Goal: Information Seeking & Learning: Learn about a topic

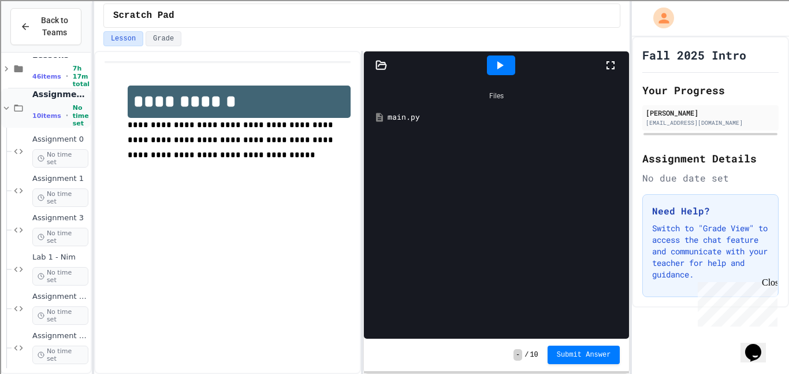
scroll to position [98, 0]
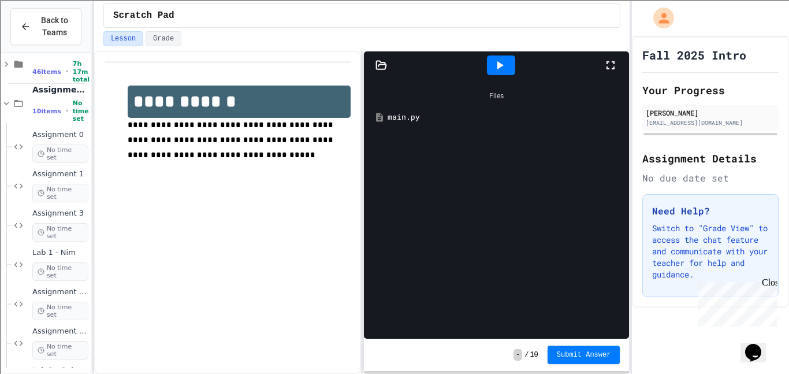
click at [27, 283] on div "Assignment 4 - Booleans No time set" at bounding box center [51, 303] width 79 height 47
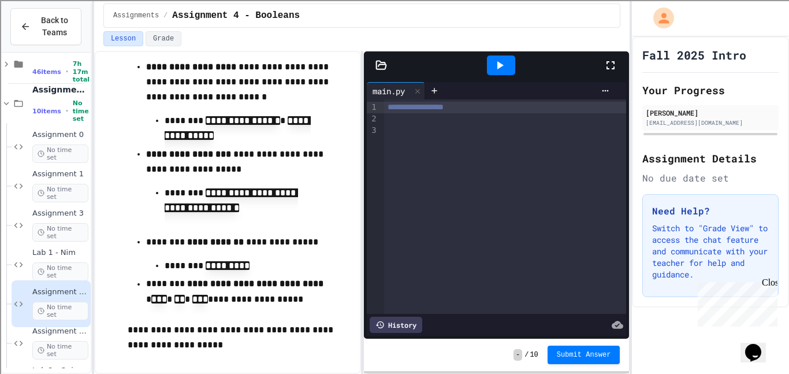
scroll to position [193, 0]
